Goal: Register for event/course

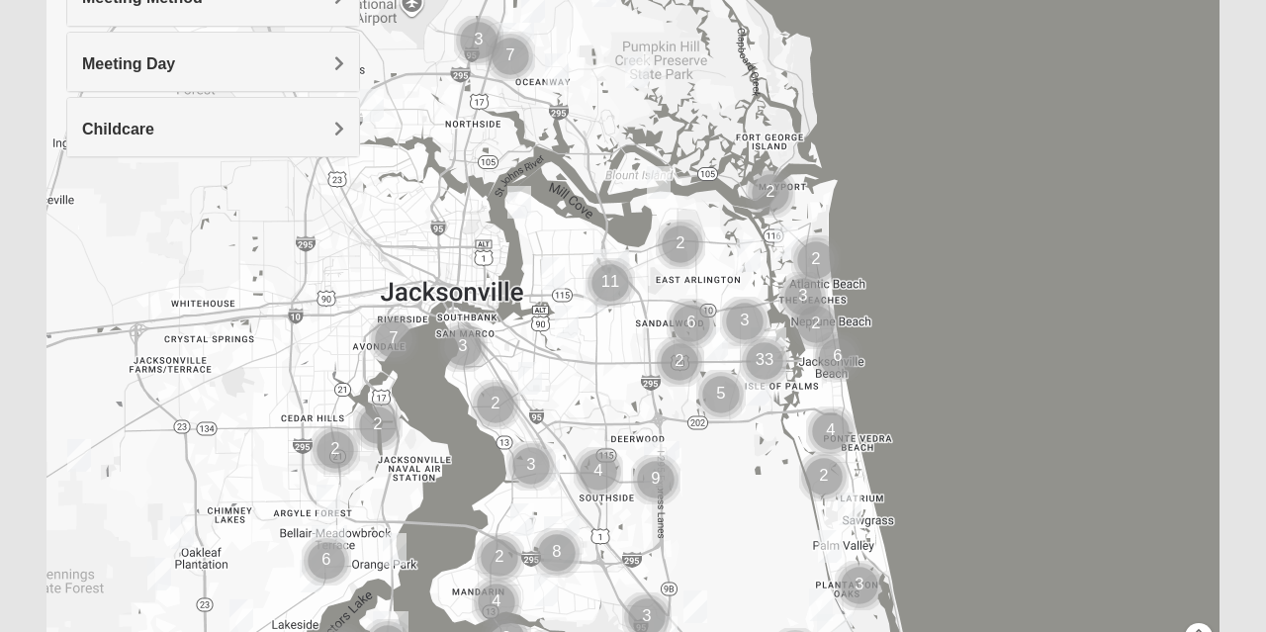
scroll to position [345, 0]
click at [657, 177] on img "Womens Nield 32225" at bounding box center [659, 182] width 40 height 48
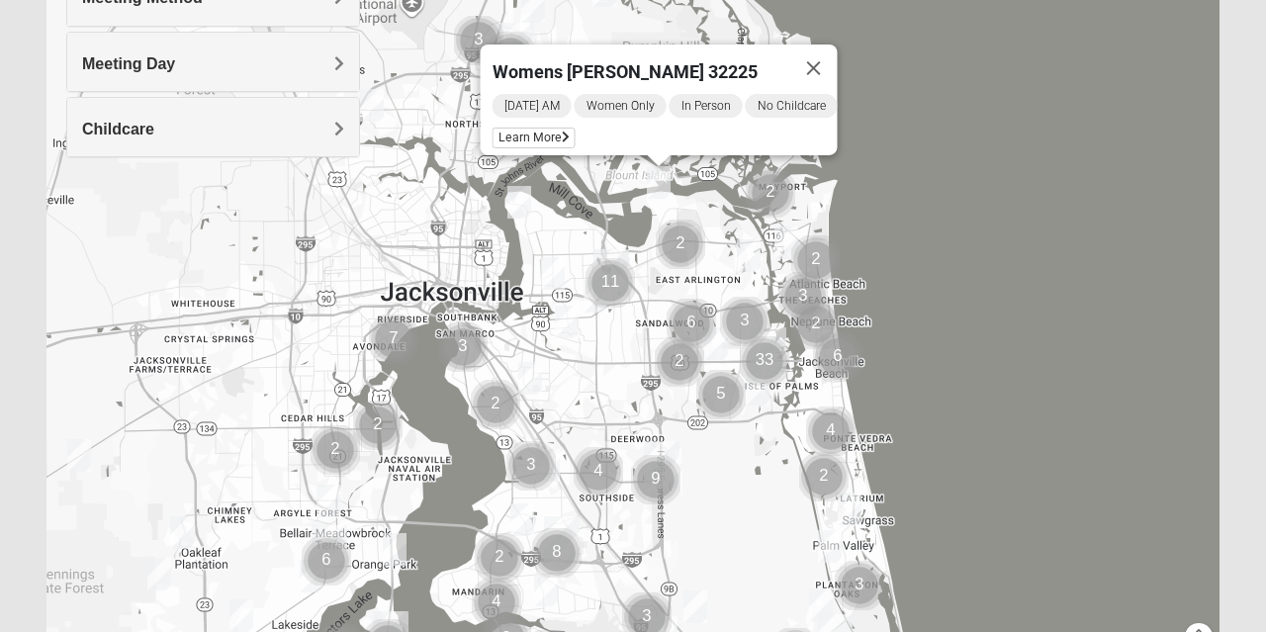
click at [562, 132] on icon at bounding box center [566, 138] width 8 height 12
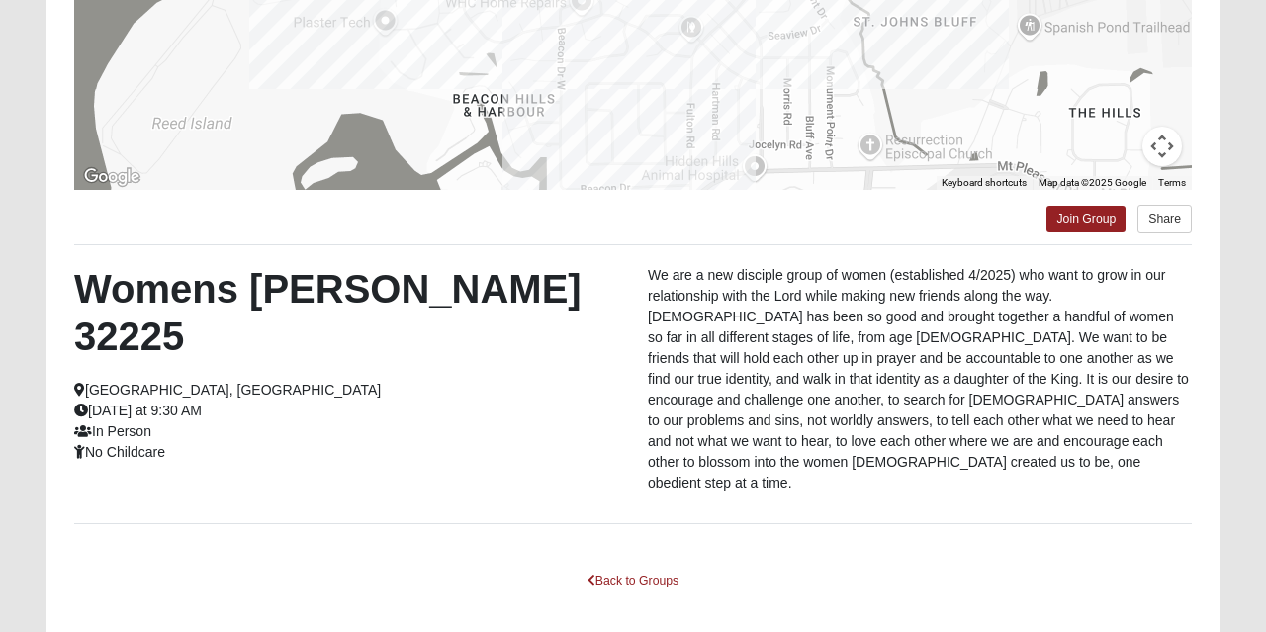
scroll to position [425, 0]
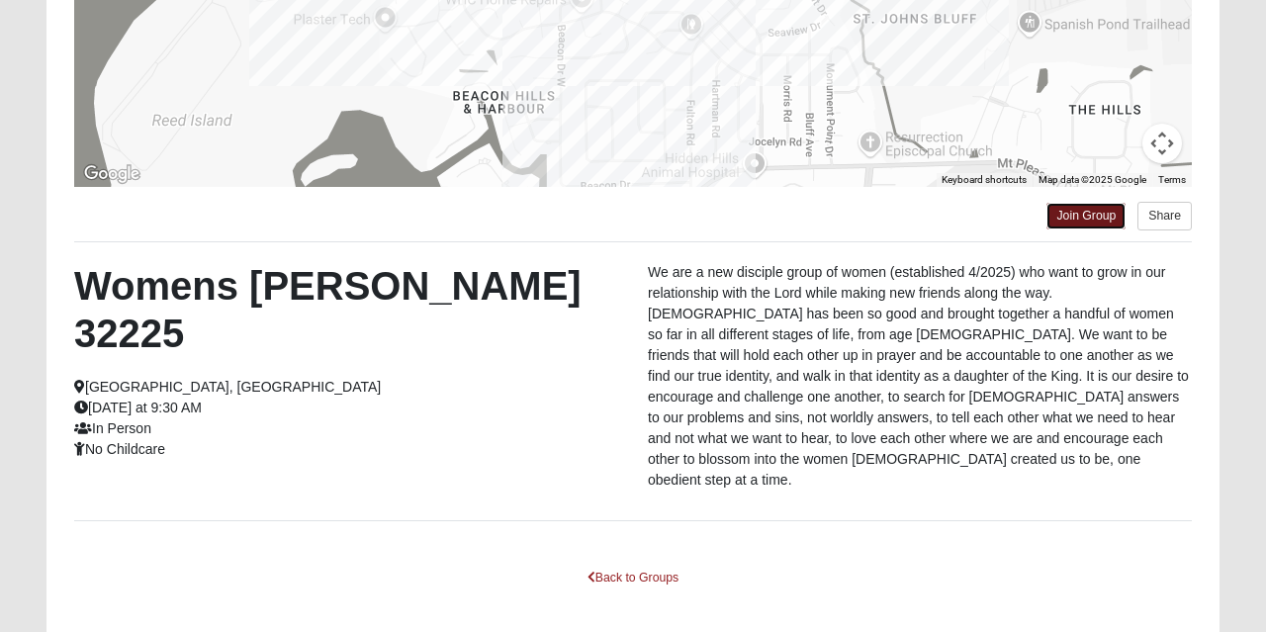
click at [1084, 217] on link "Join Group" at bounding box center [1085, 216] width 79 height 27
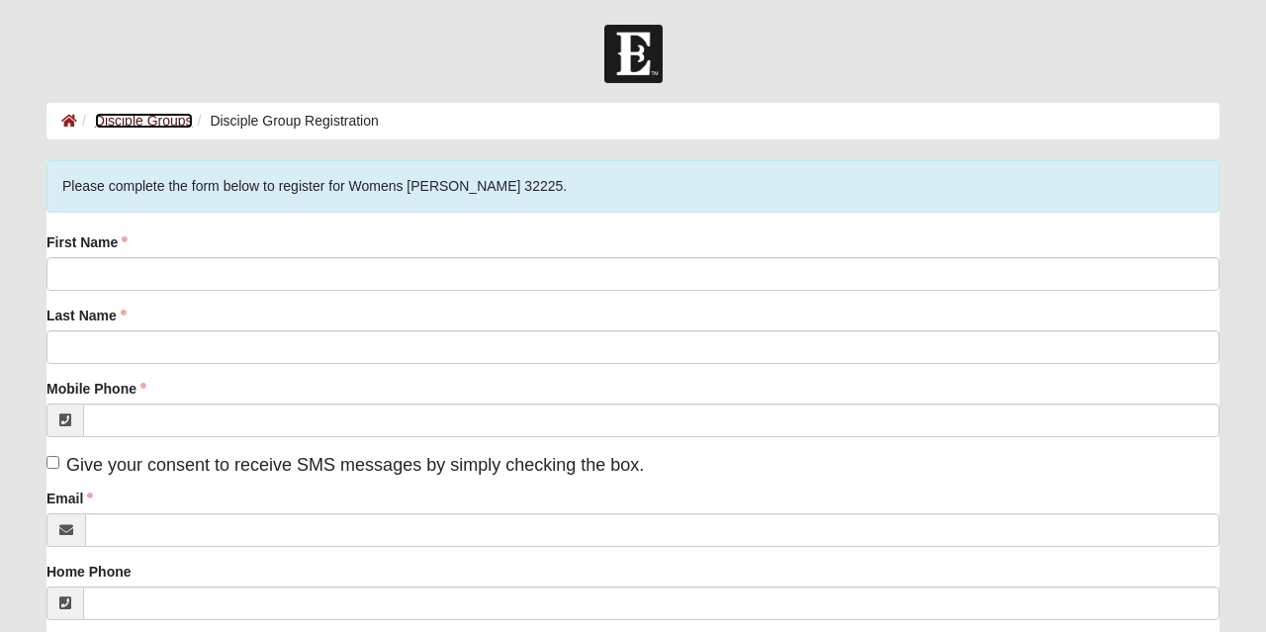
click at [127, 124] on link "Disciple Groups" at bounding box center [144, 121] width 98 height 16
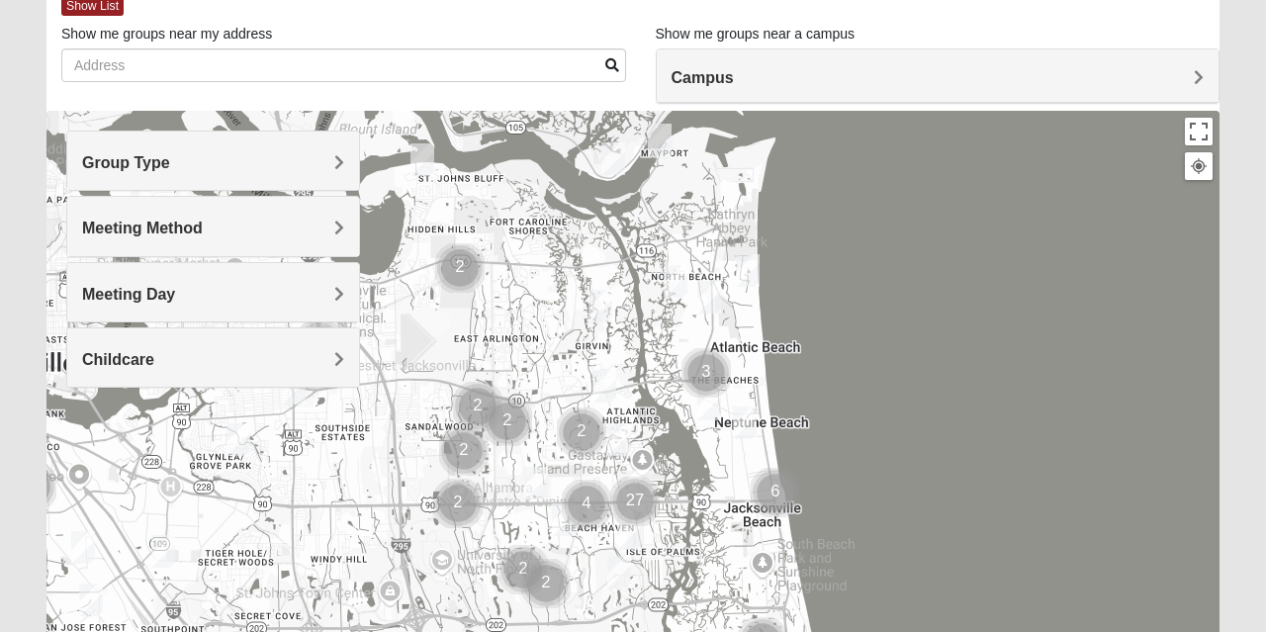
scroll to position [117, 0]
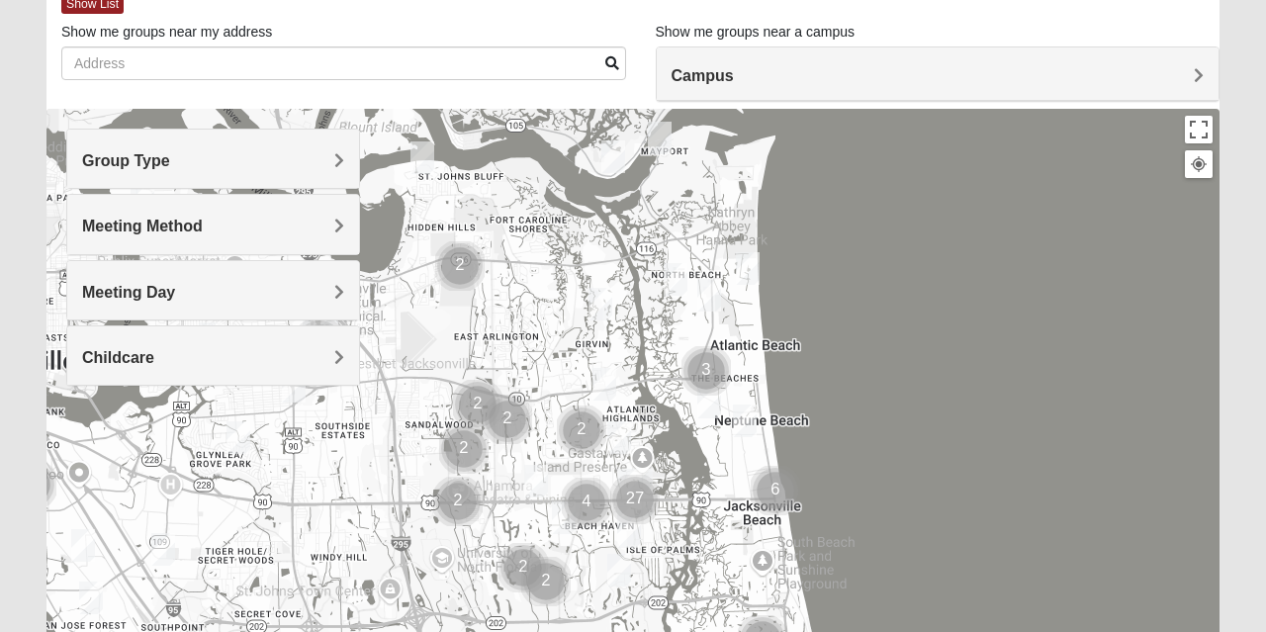
click at [190, 159] on h4 "Group Type" at bounding box center [213, 160] width 262 height 19
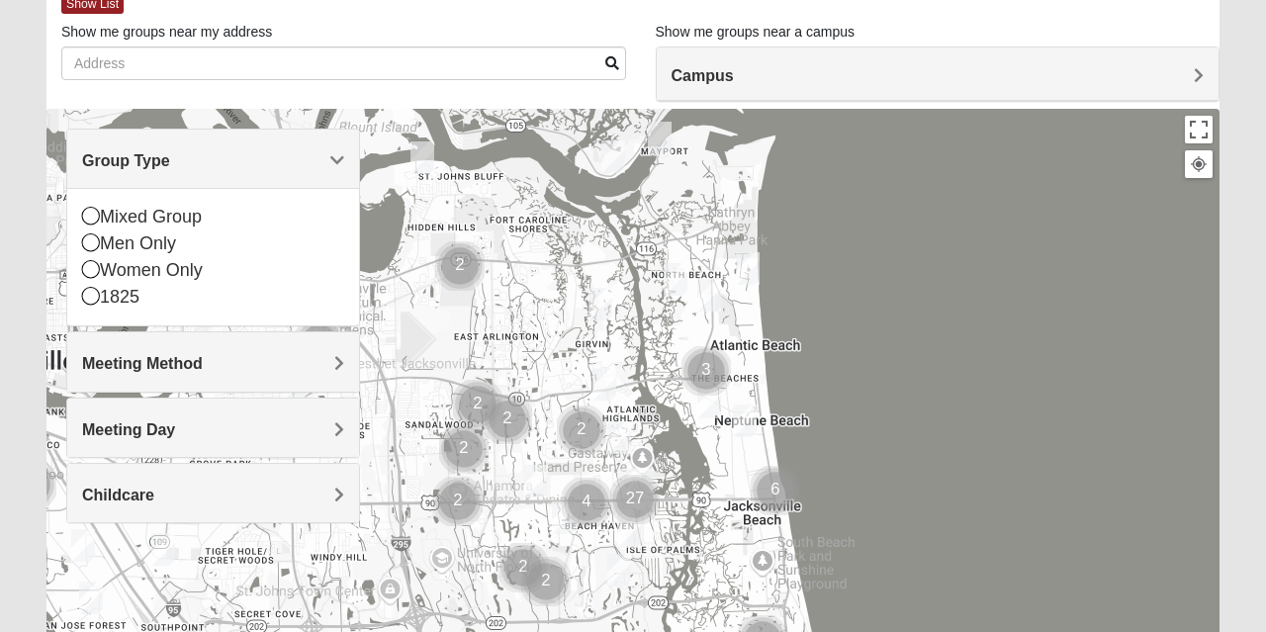
click at [102, 216] on div "Mixed Group" at bounding box center [213, 217] width 262 height 27
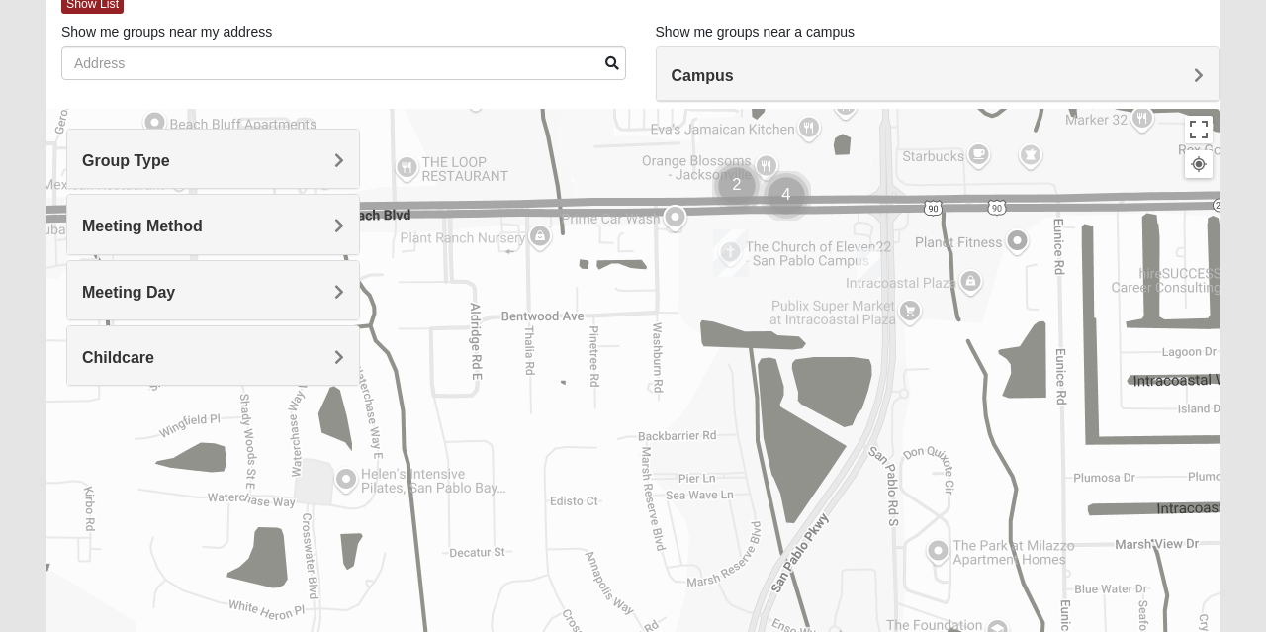
click at [880, 268] on img "On Campus Mixed Blasher 32224" at bounding box center [869, 264] width 40 height 48
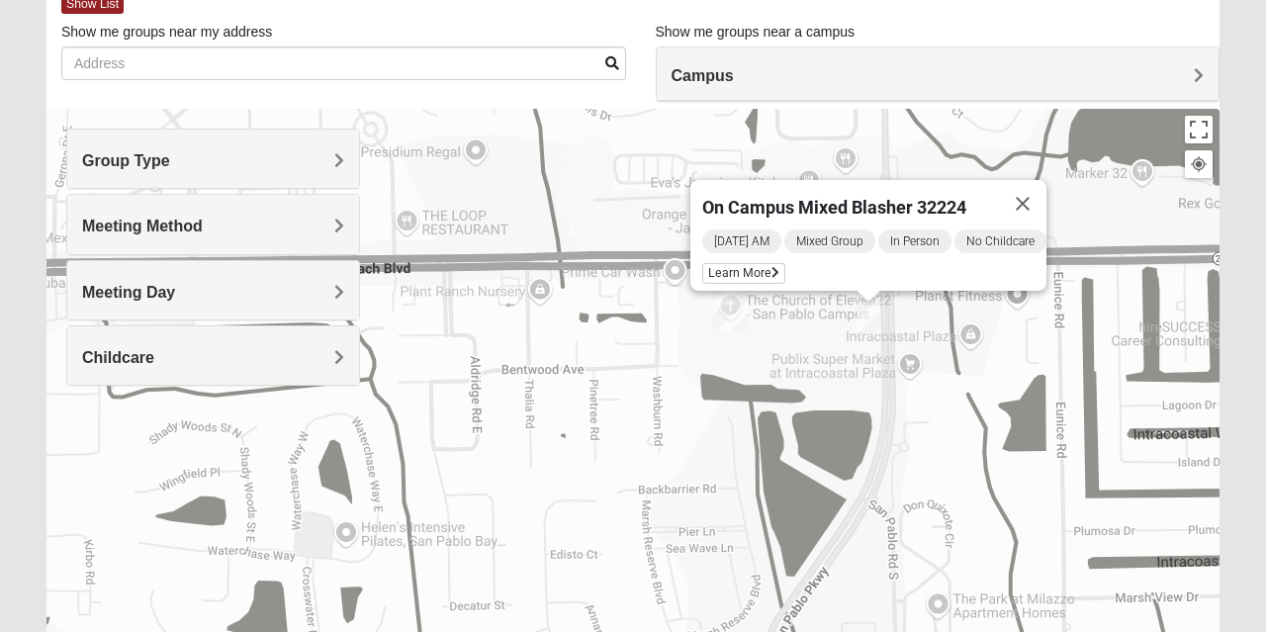
click at [744, 264] on span "Learn More" at bounding box center [743, 273] width 83 height 21
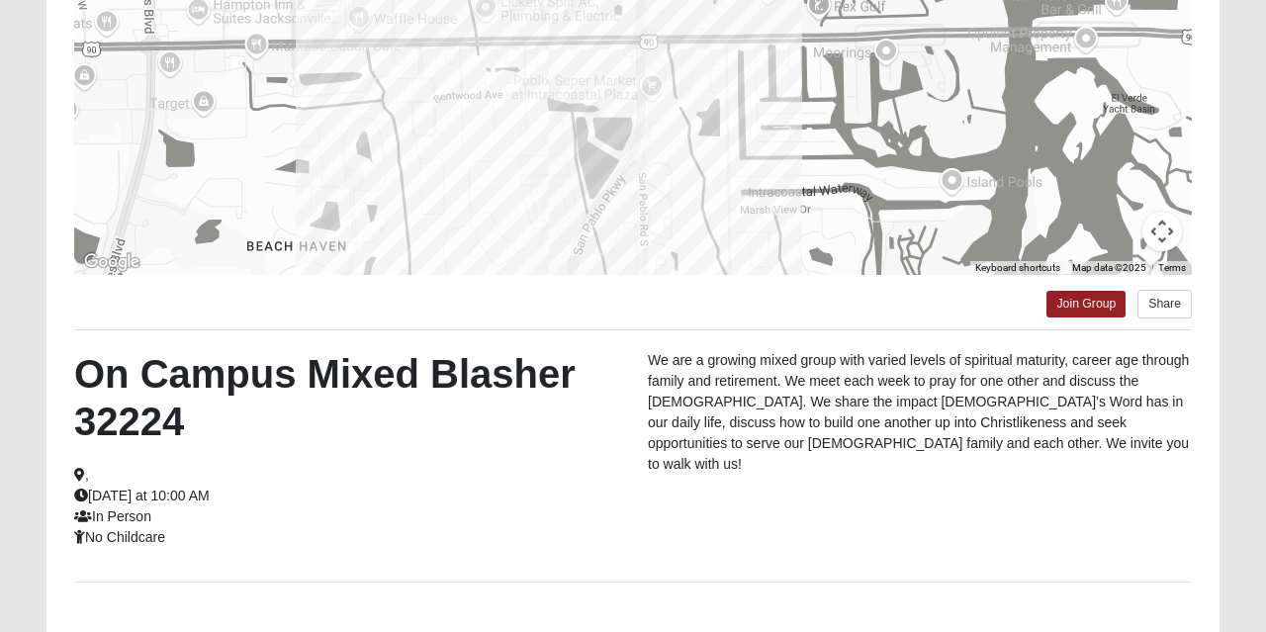
scroll to position [340, 0]
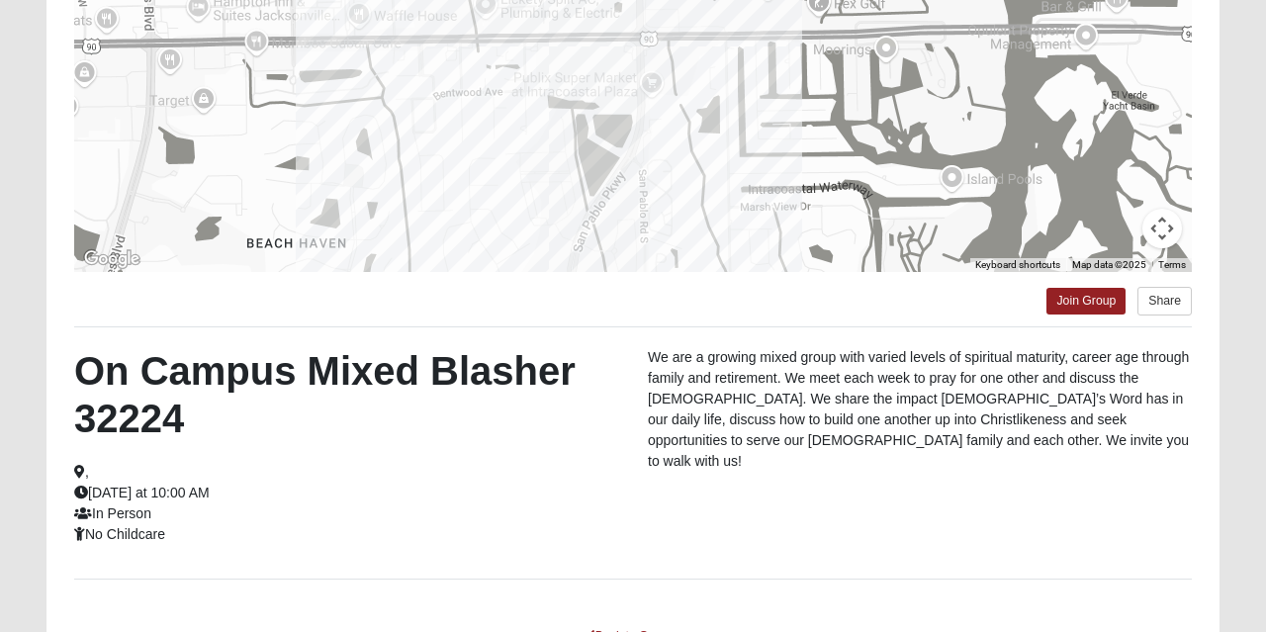
click at [285, 526] on div "On Campus Mixed Blasher 32224 , Wednesday at 10:00 AM In Person No Childcare" at bounding box center [346, 446] width 574 height 198
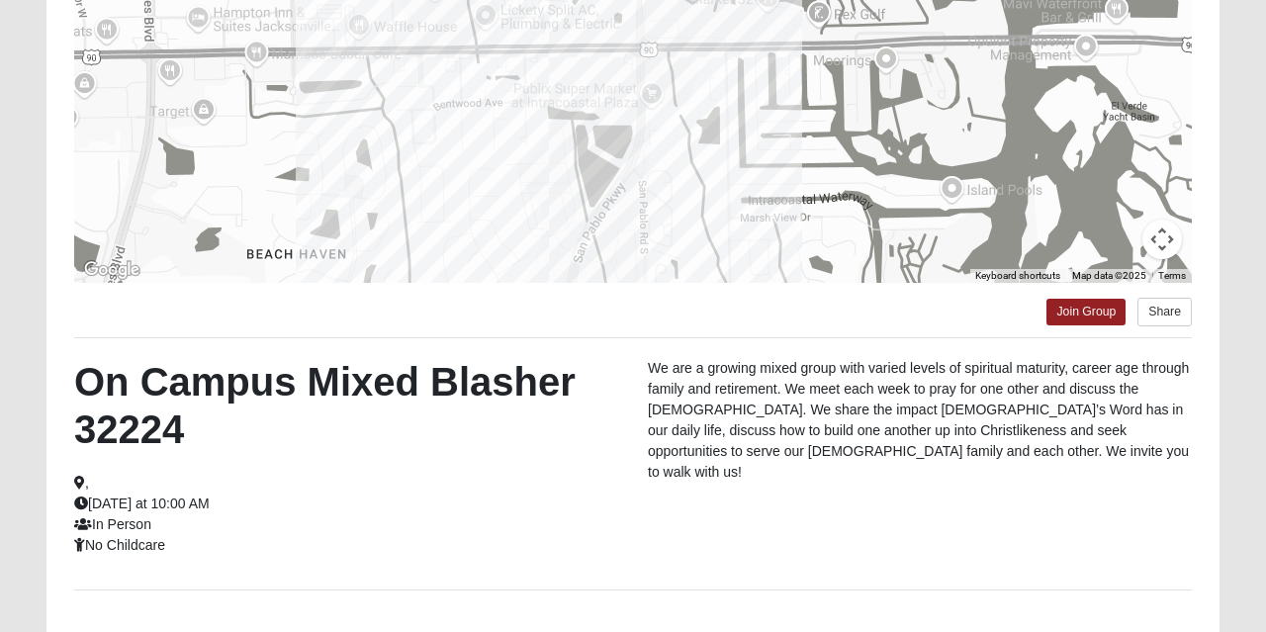
scroll to position [328, 0]
click at [1093, 313] on link "Join Group" at bounding box center [1085, 313] width 79 height 27
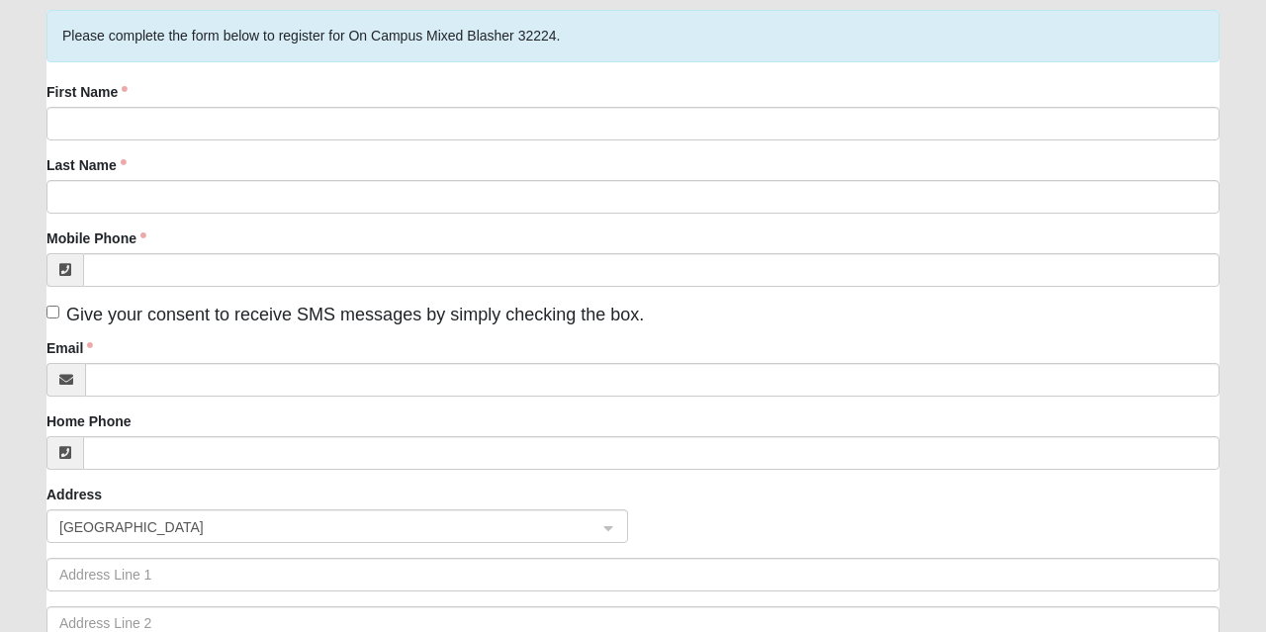
scroll to position [152, 0]
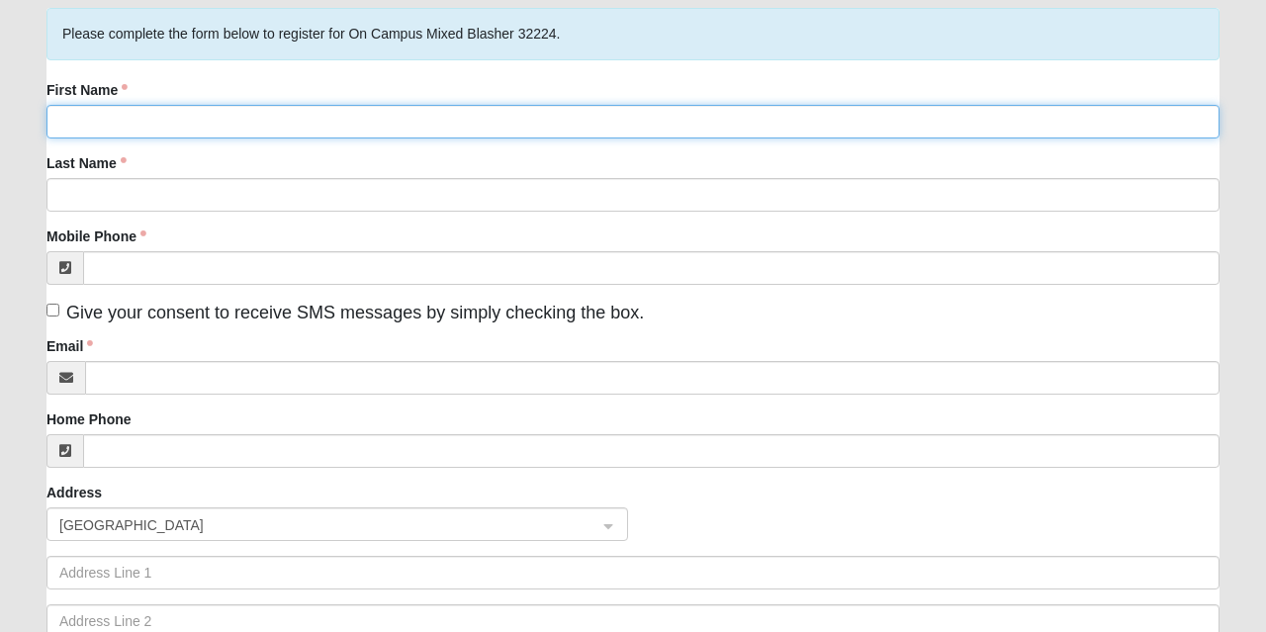
click at [119, 113] on input "First Name" at bounding box center [632, 122] width 1173 height 34
type input "Mo"
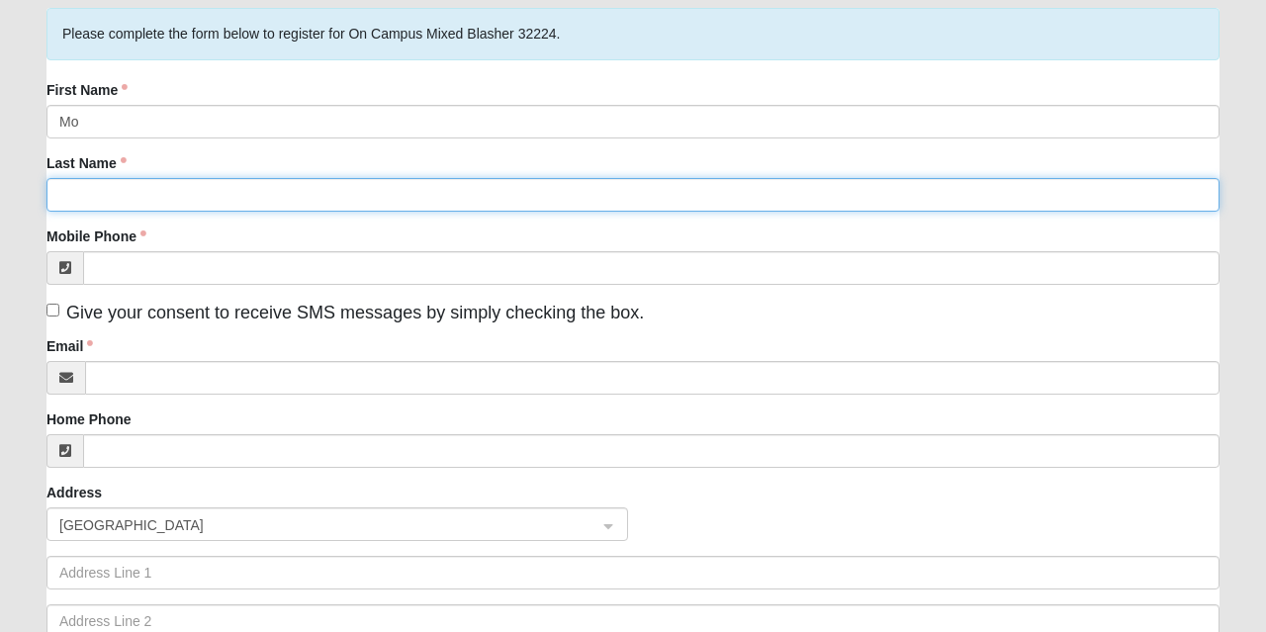
click at [155, 190] on input "Last Name" at bounding box center [632, 195] width 1173 height 34
type input "Daoud"
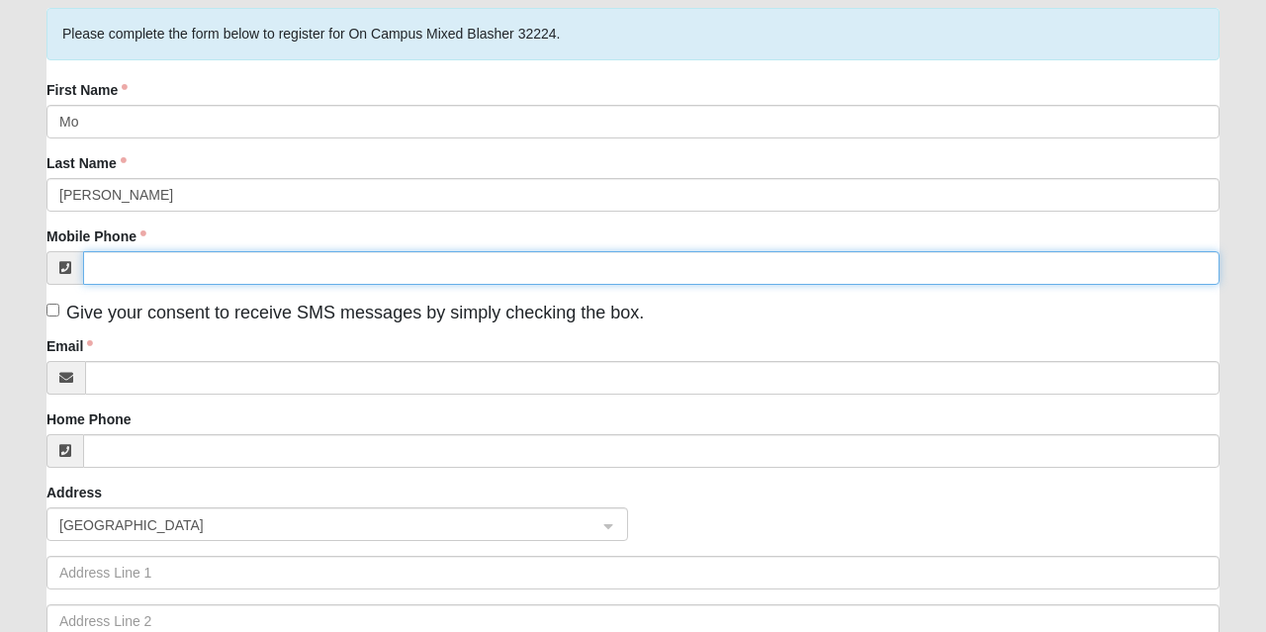
click at [214, 260] on input "Mobile Phone" at bounding box center [651, 268] width 1136 height 34
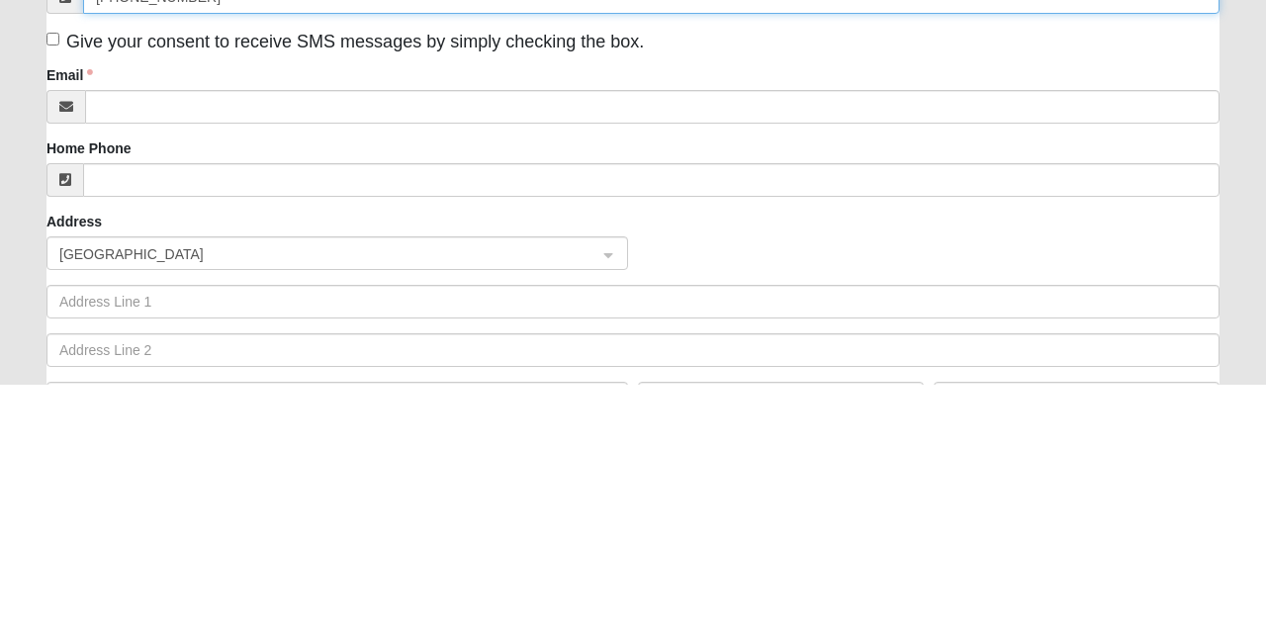
scroll to position [177, 0]
type input "(813) 809-3942"
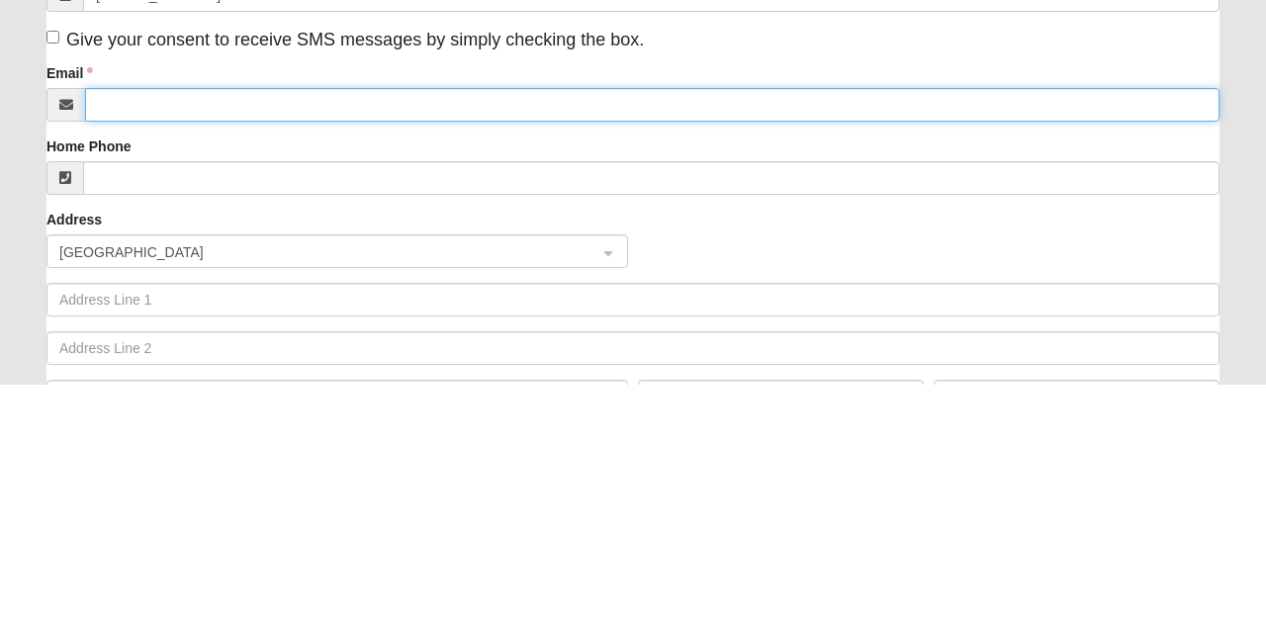
click at [217, 347] on input "Email" at bounding box center [652, 353] width 1134 height 34
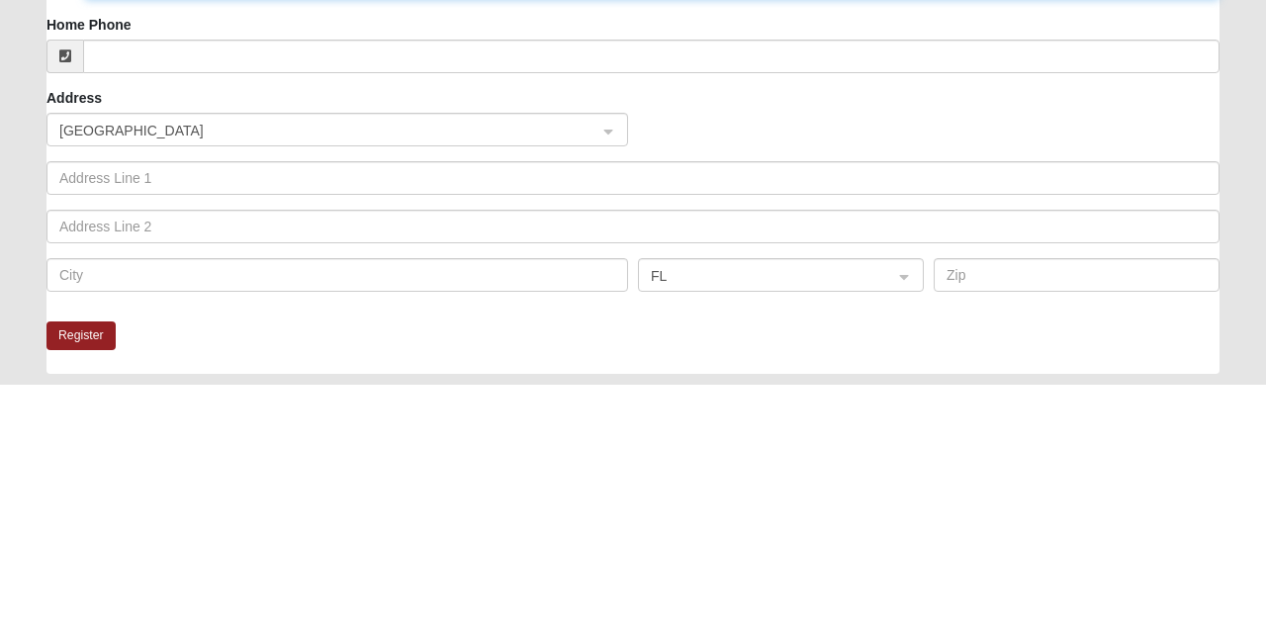
scroll to position [301, 0]
click at [247, 371] on span "United States" at bounding box center [319, 377] width 520 height 22
type input "Zedx4all@gmail.com"
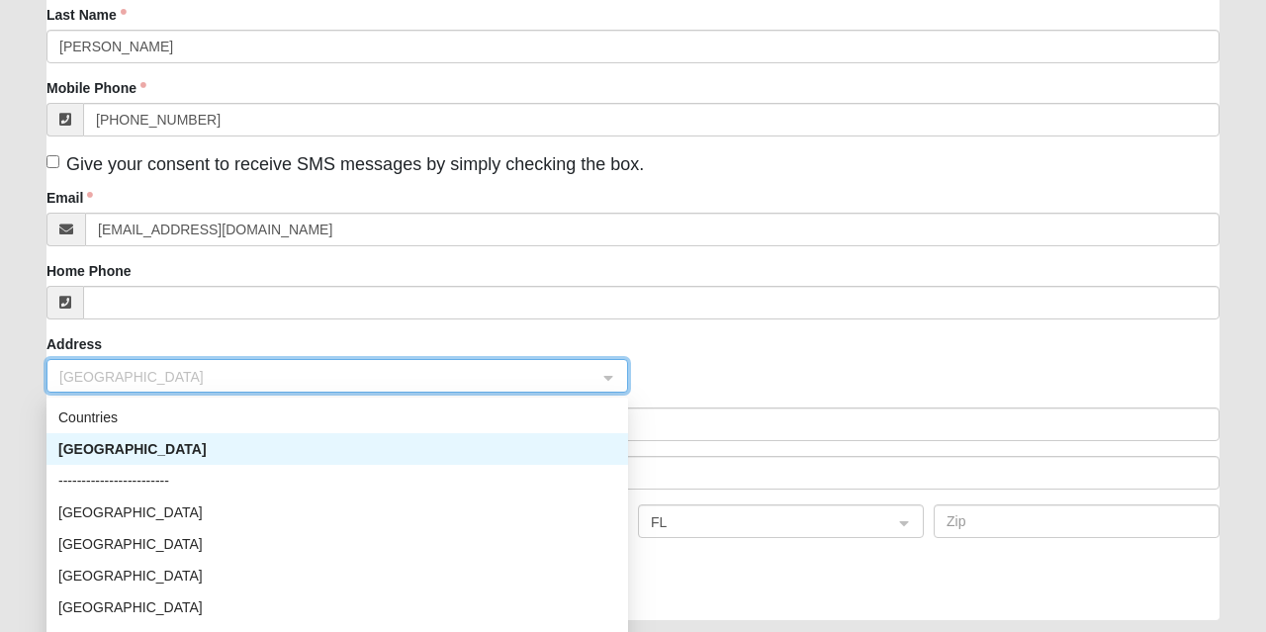
click at [232, 458] on div "United States" at bounding box center [337, 449] width 558 height 22
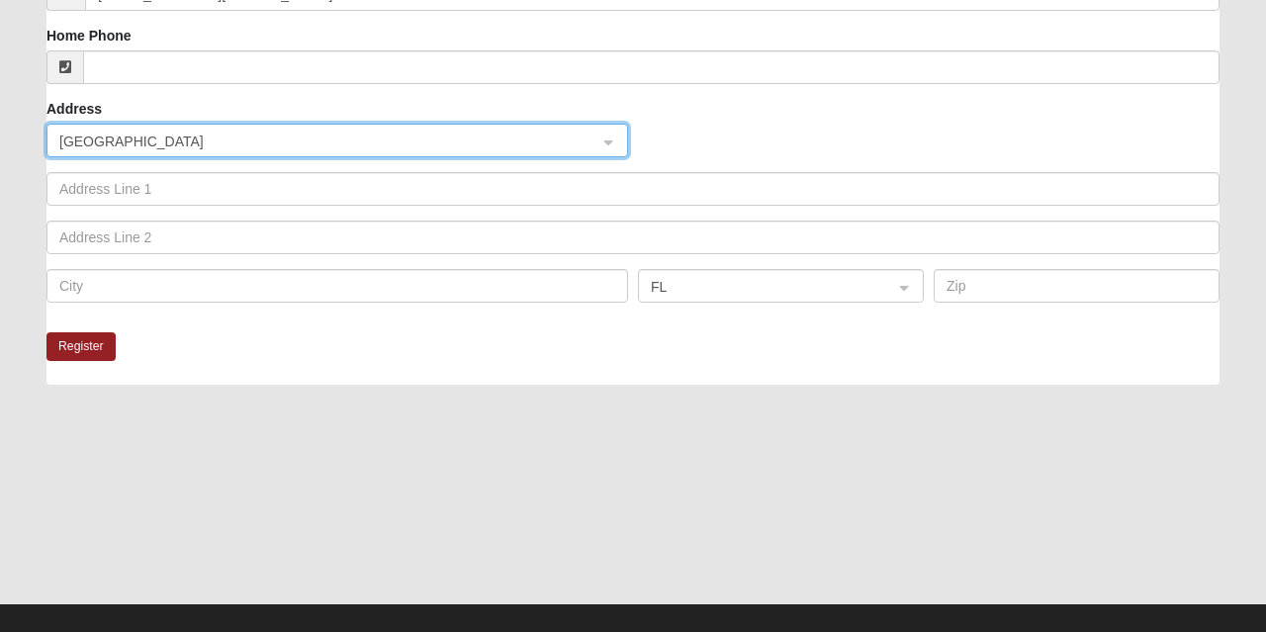
scroll to position [537, 0]
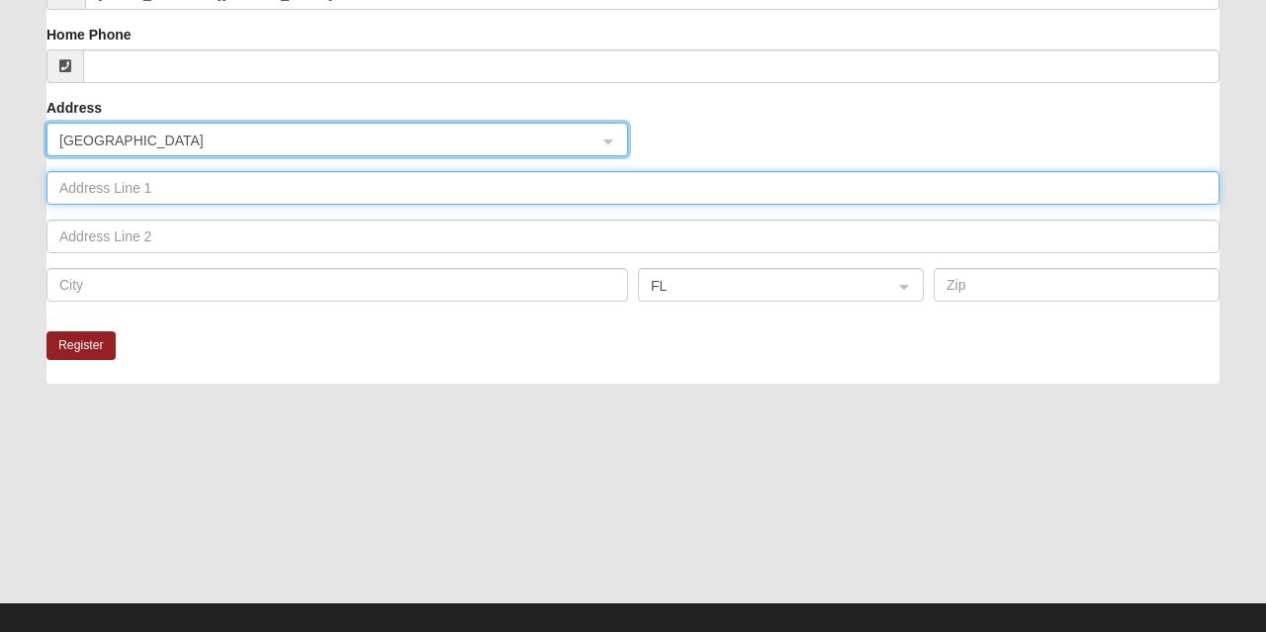
click at [241, 194] on input "text" at bounding box center [632, 188] width 1173 height 34
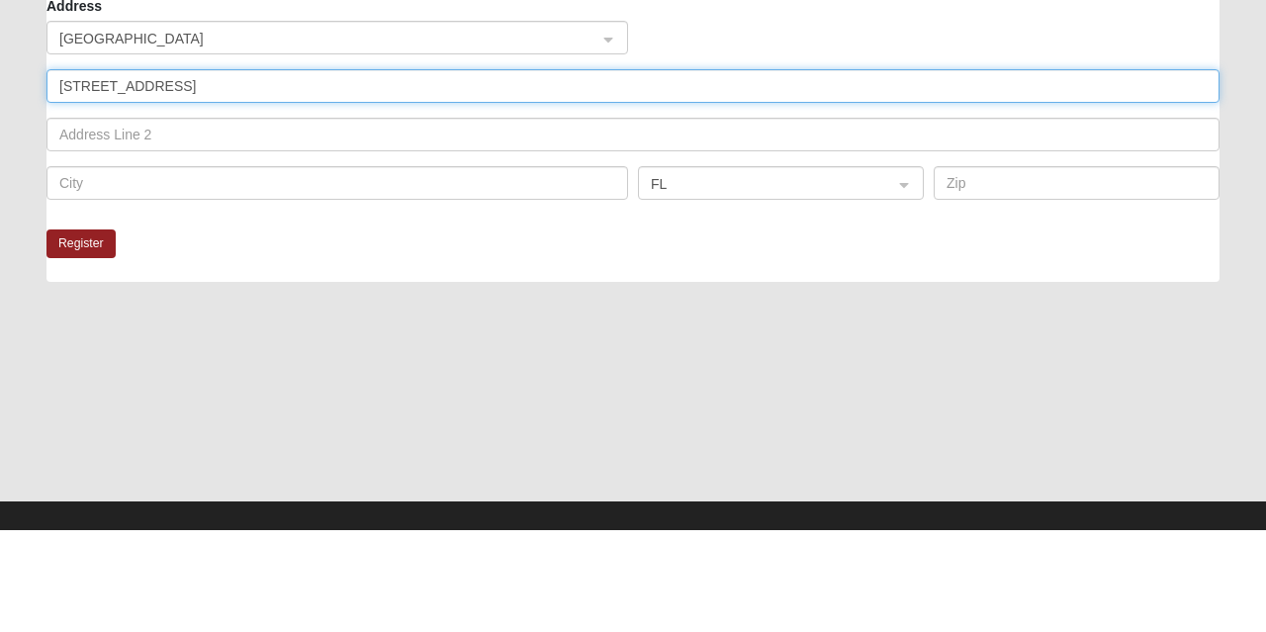
type input "2472 fernside rd"
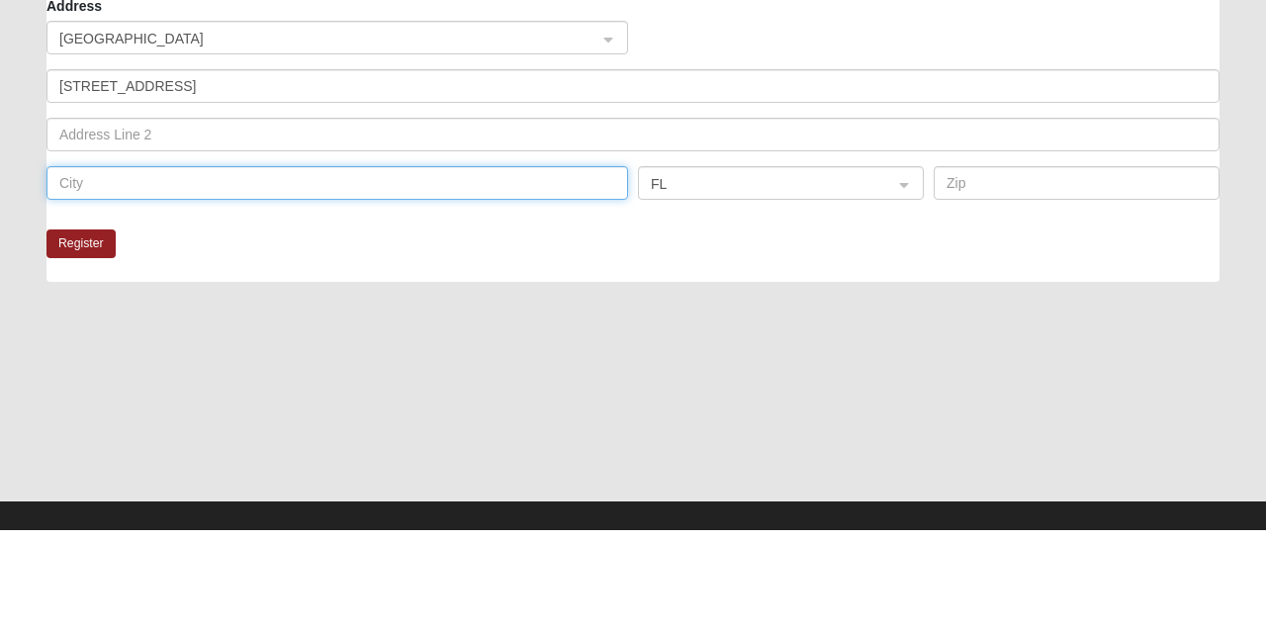
click at [354, 279] on input "text" at bounding box center [337, 285] width 582 height 34
type input "Jacksonville"
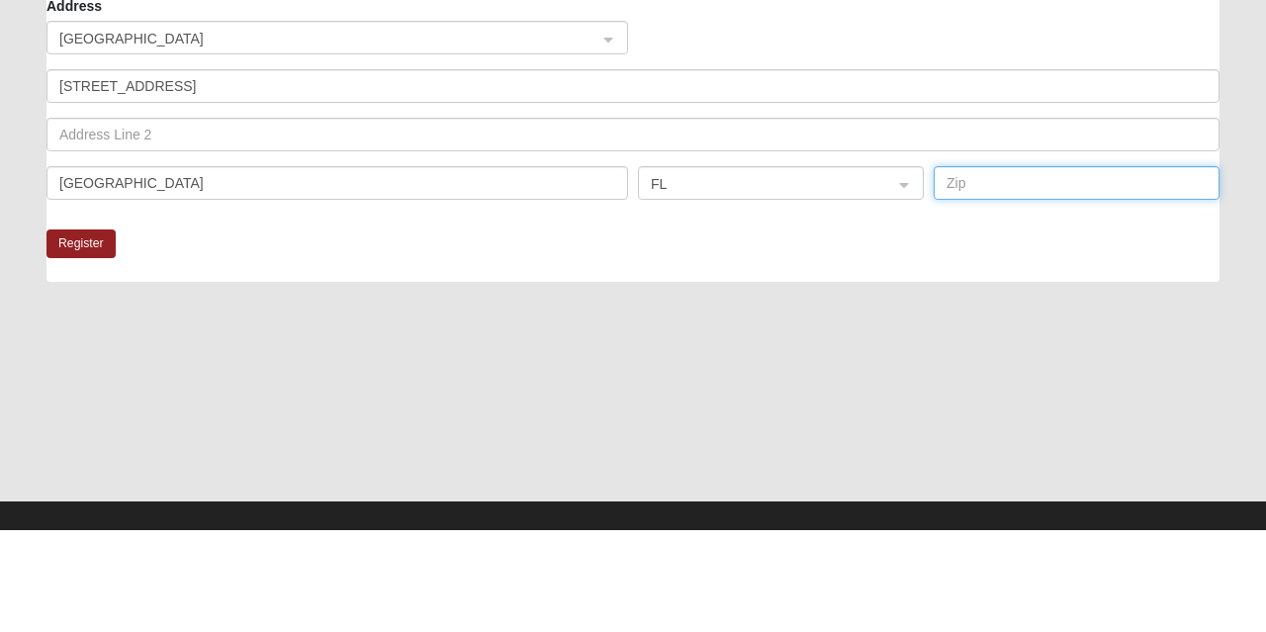
click at [963, 288] on input "text" at bounding box center [1077, 285] width 286 height 34
type input "32246"
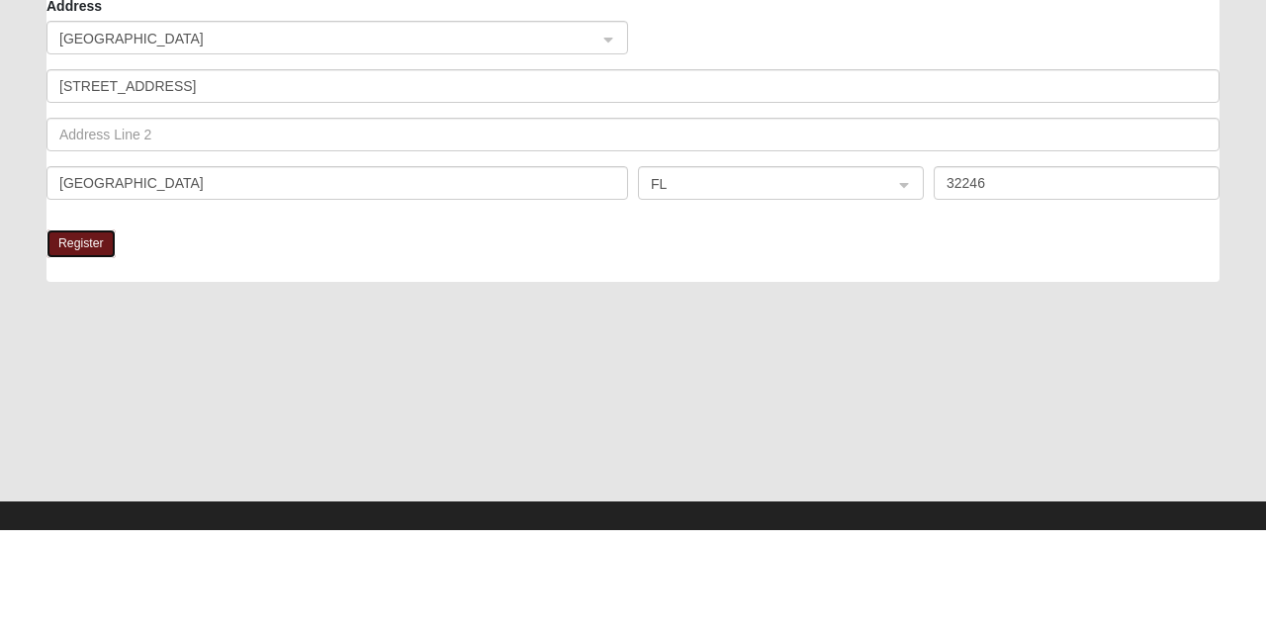
click at [99, 340] on button "Register" at bounding box center [80, 345] width 69 height 29
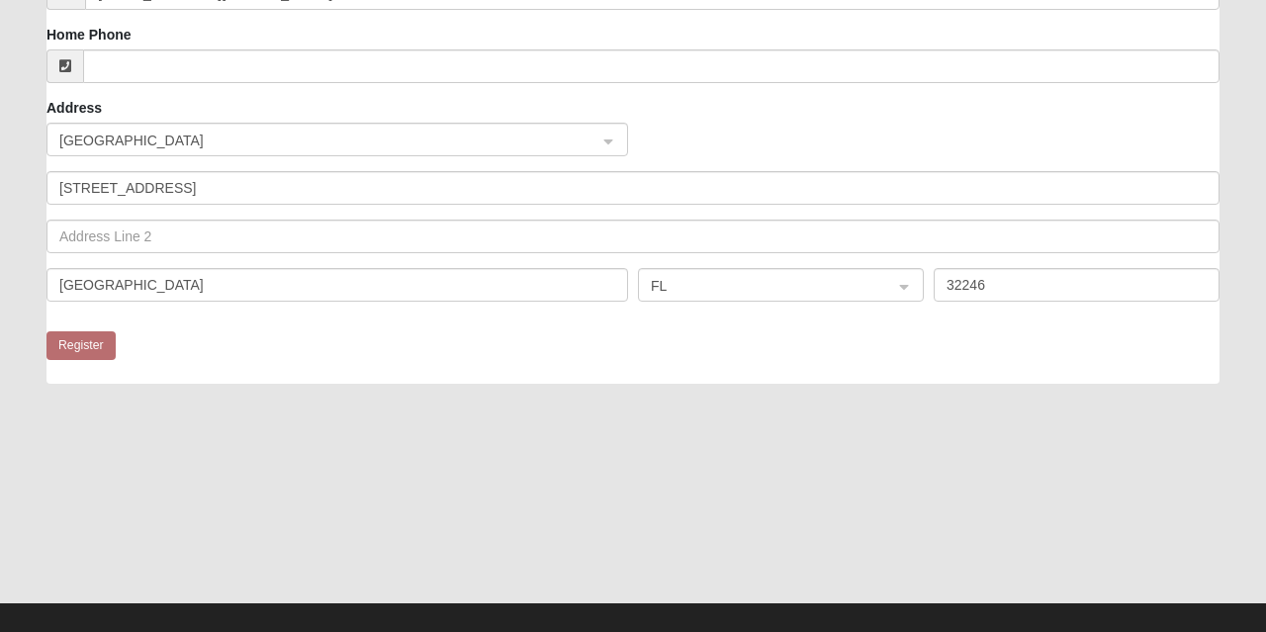
scroll to position [81, 0]
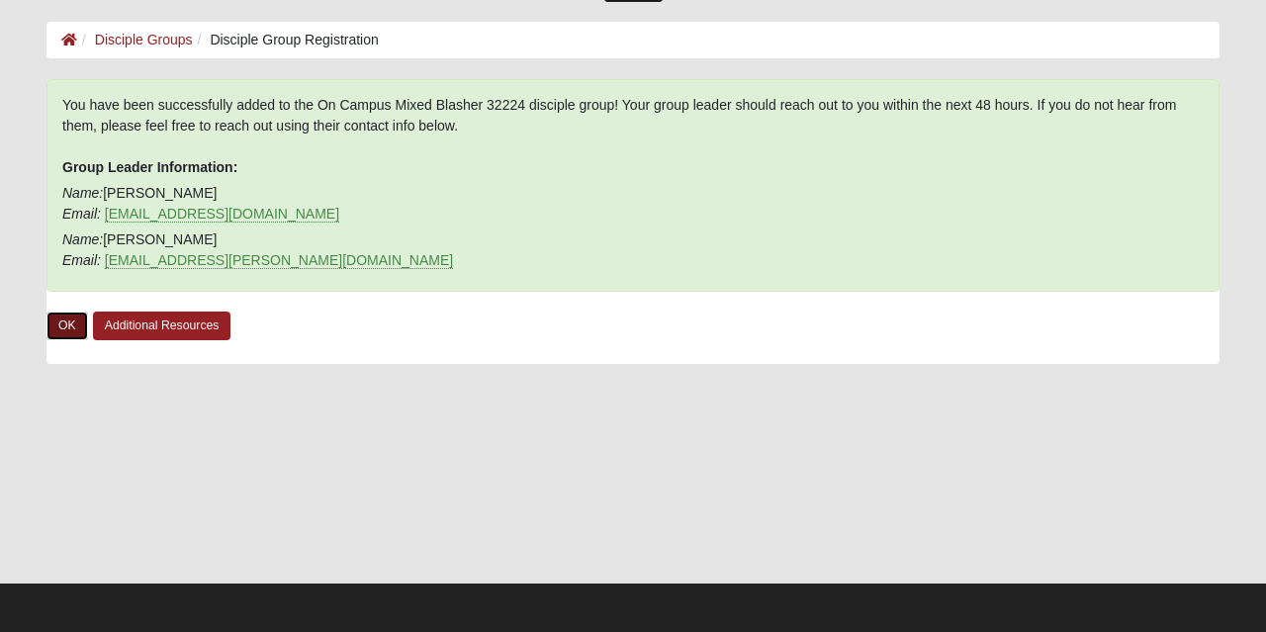
click at [79, 320] on link "OK" at bounding box center [67, 326] width 42 height 29
